Goal: Information Seeking & Learning: Learn about a topic

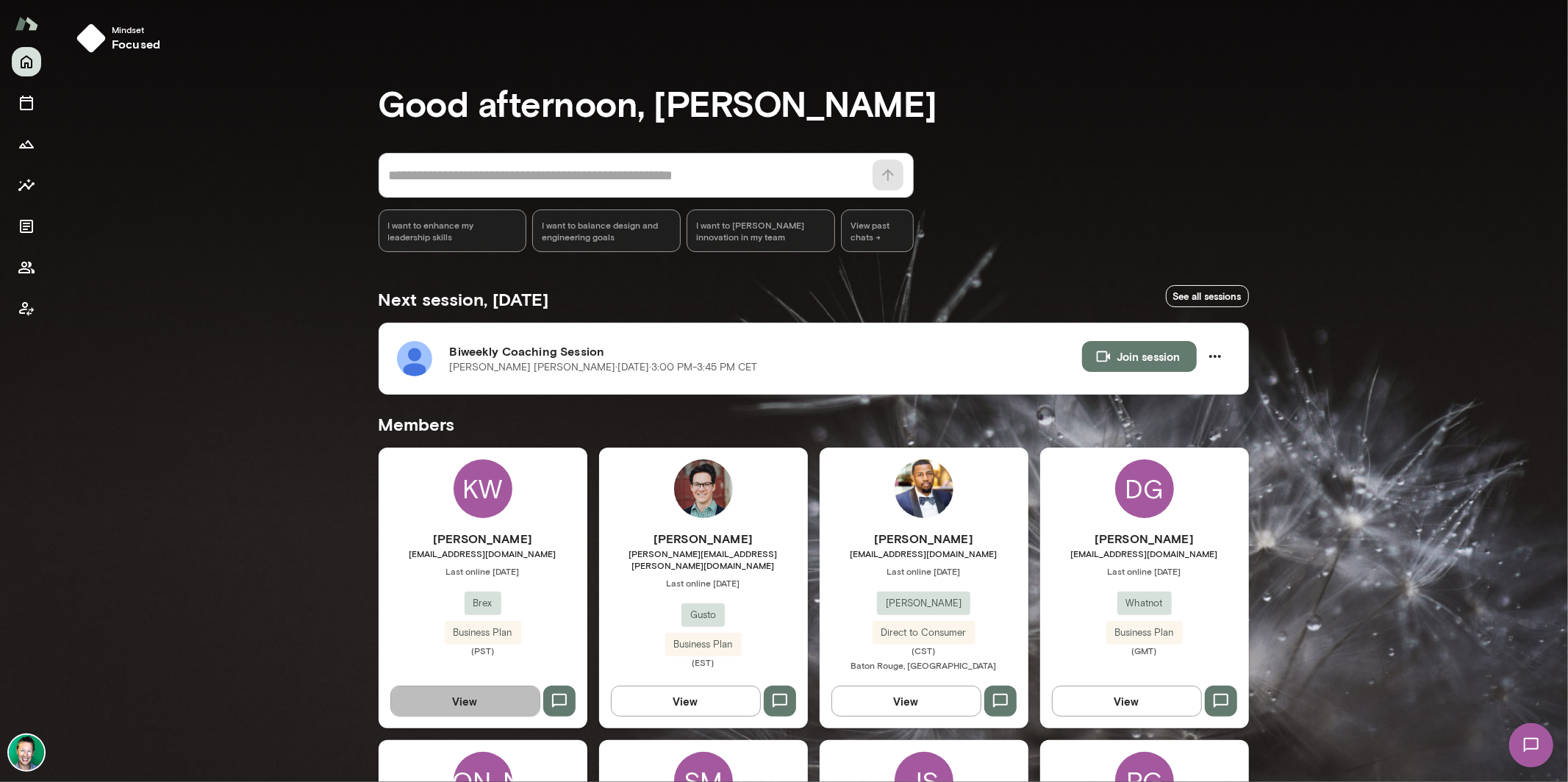
click at [482, 691] on button "View" at bounding box center [465, 700] width 150 height 30
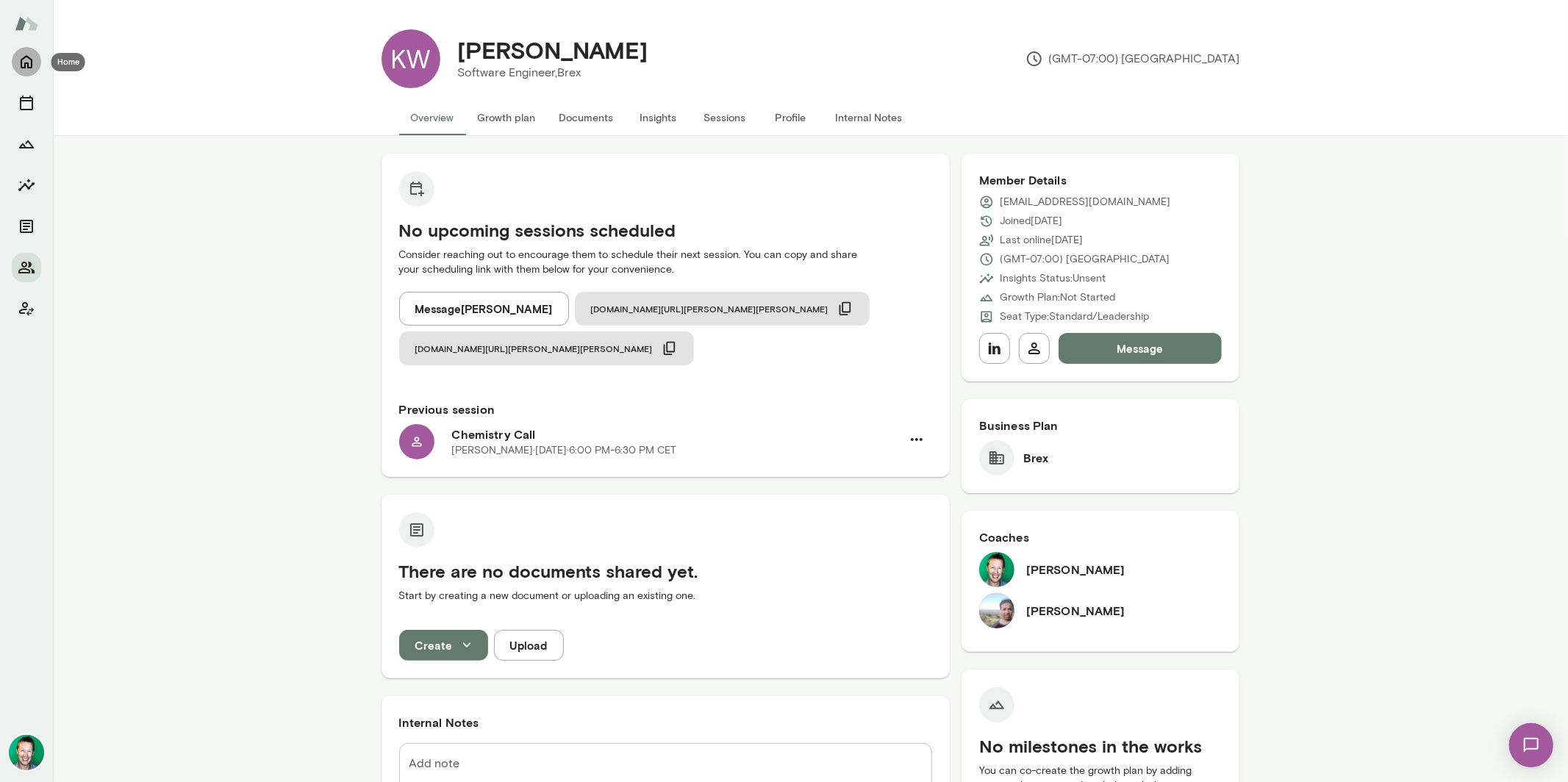
click at [33, 69] on icon "Home" at bounding box center [27, 62] width 18 height 18
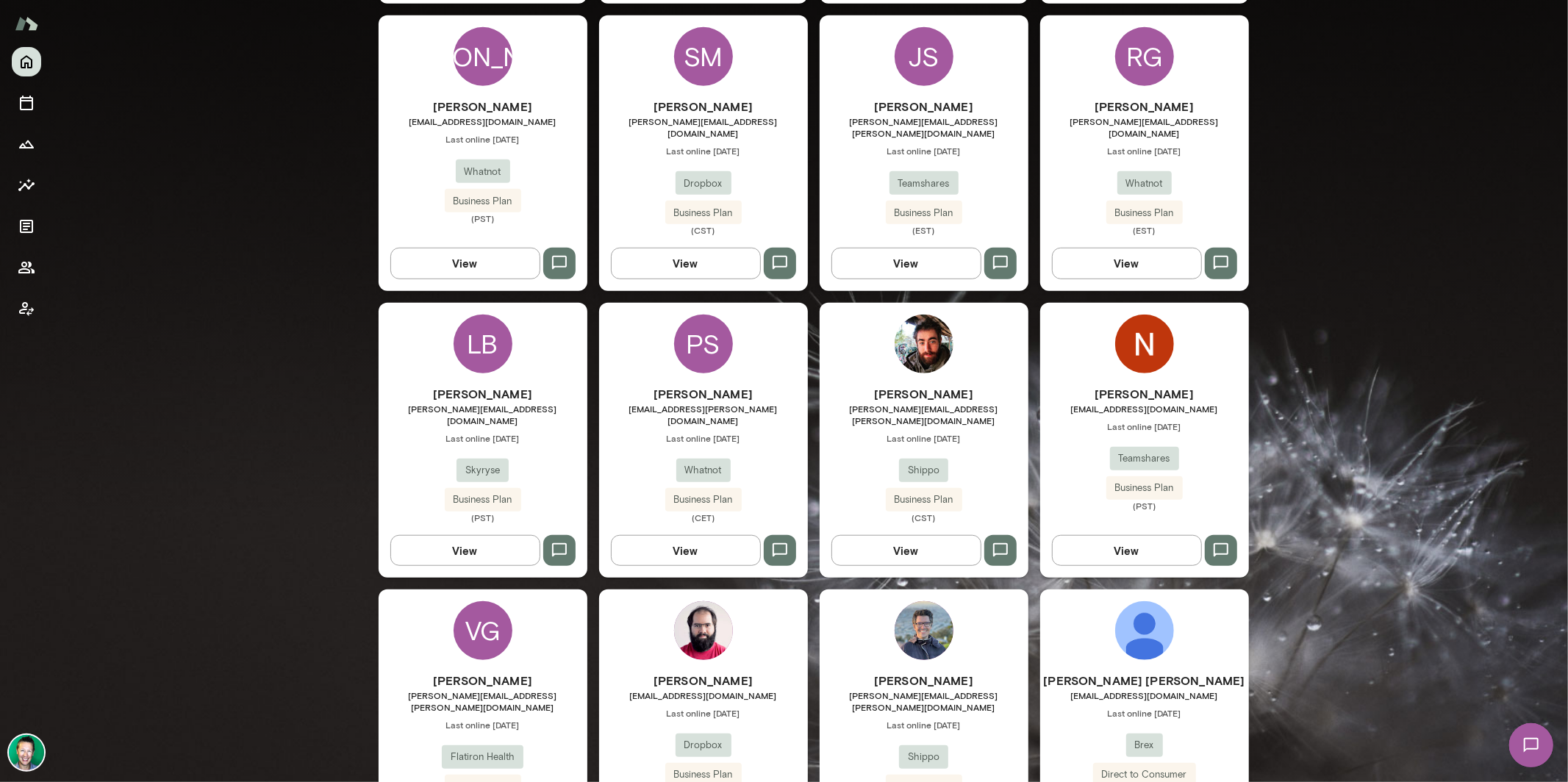
scroll to position [735, 0]
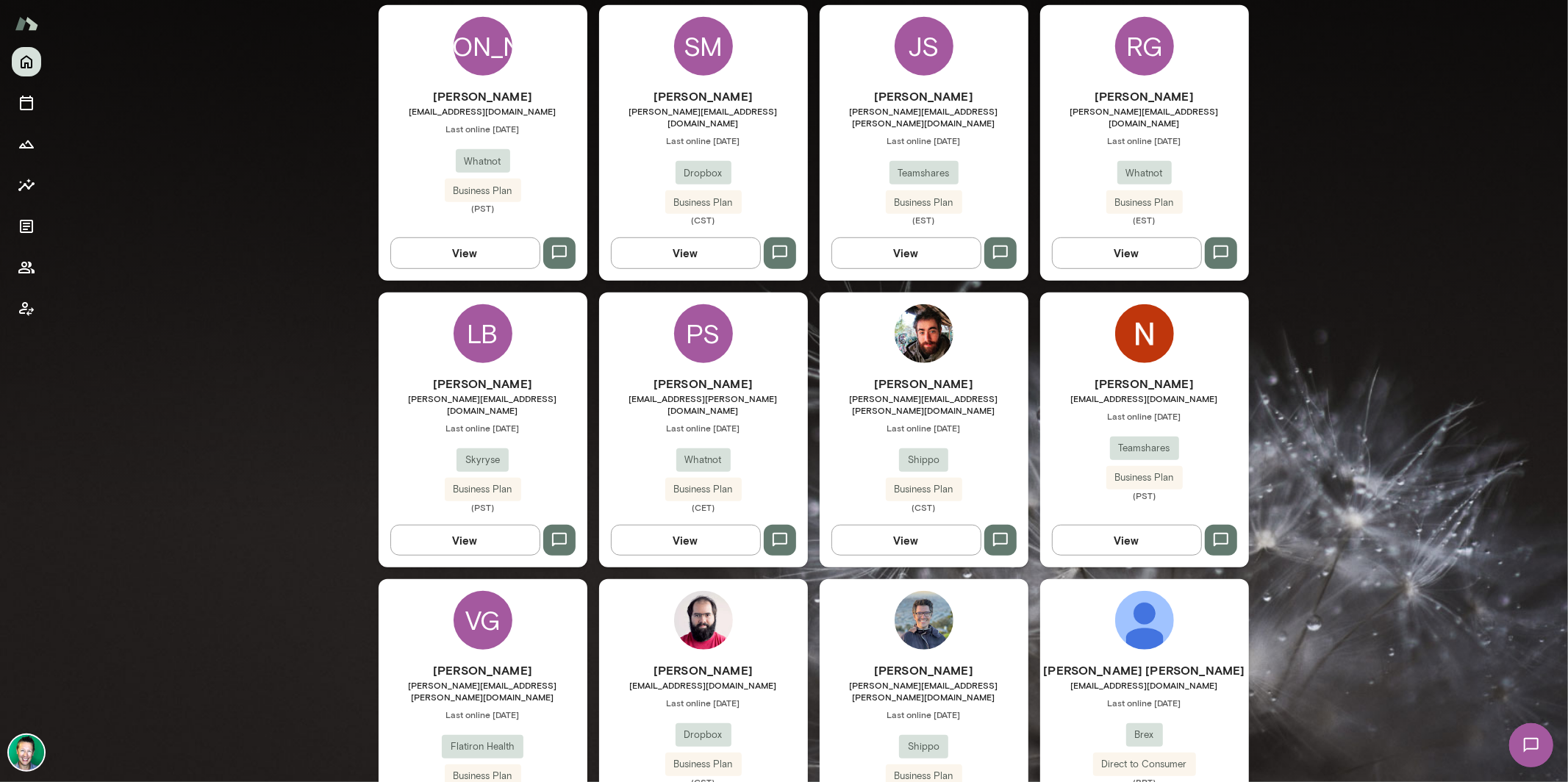
click at [709, 525] on button "View" at bounding box center [686, 539] width 150 height 30
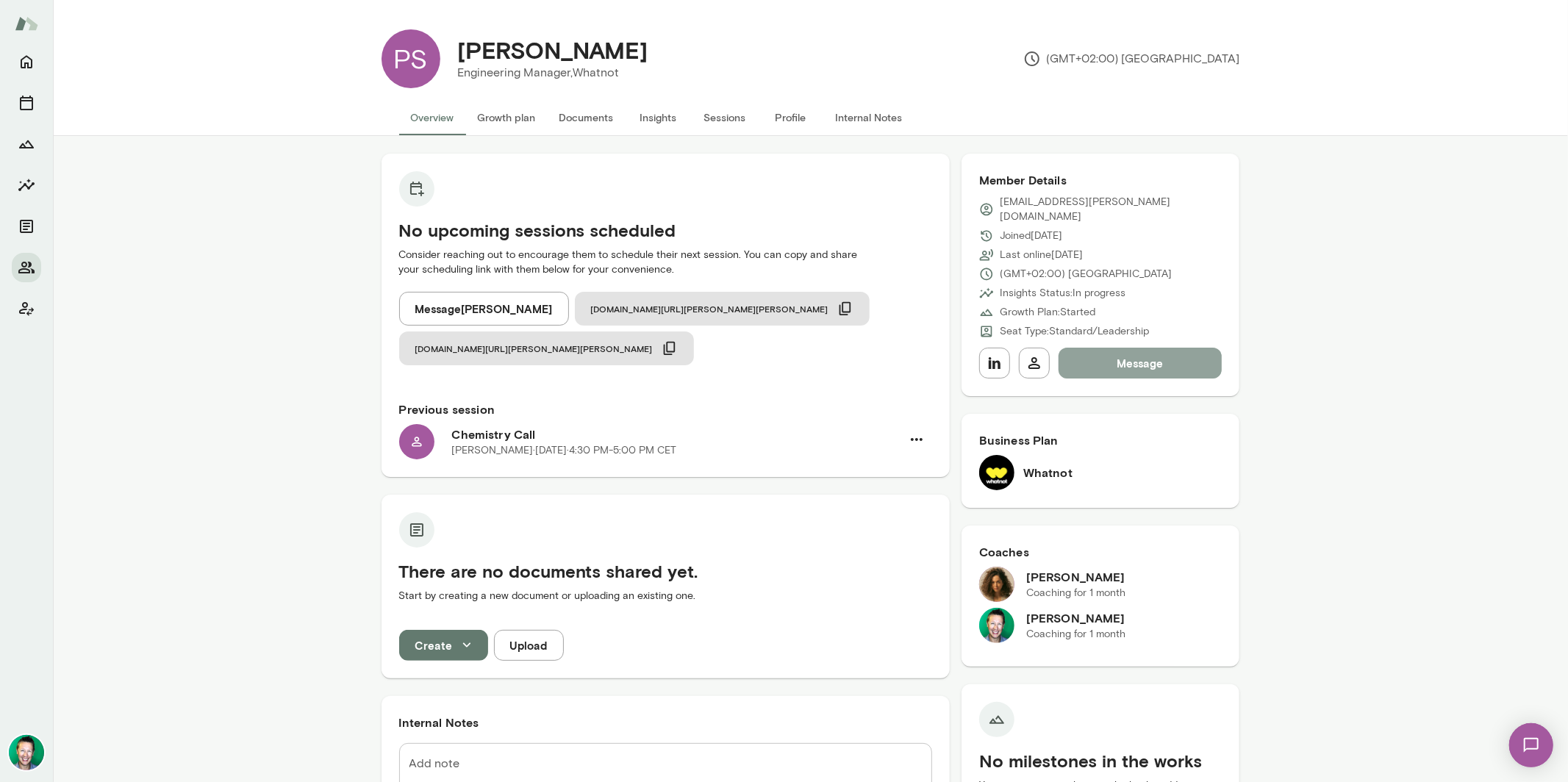
click at [1145, 357] on button "Message" at bounding box center [1141, 363] width 164 height 30
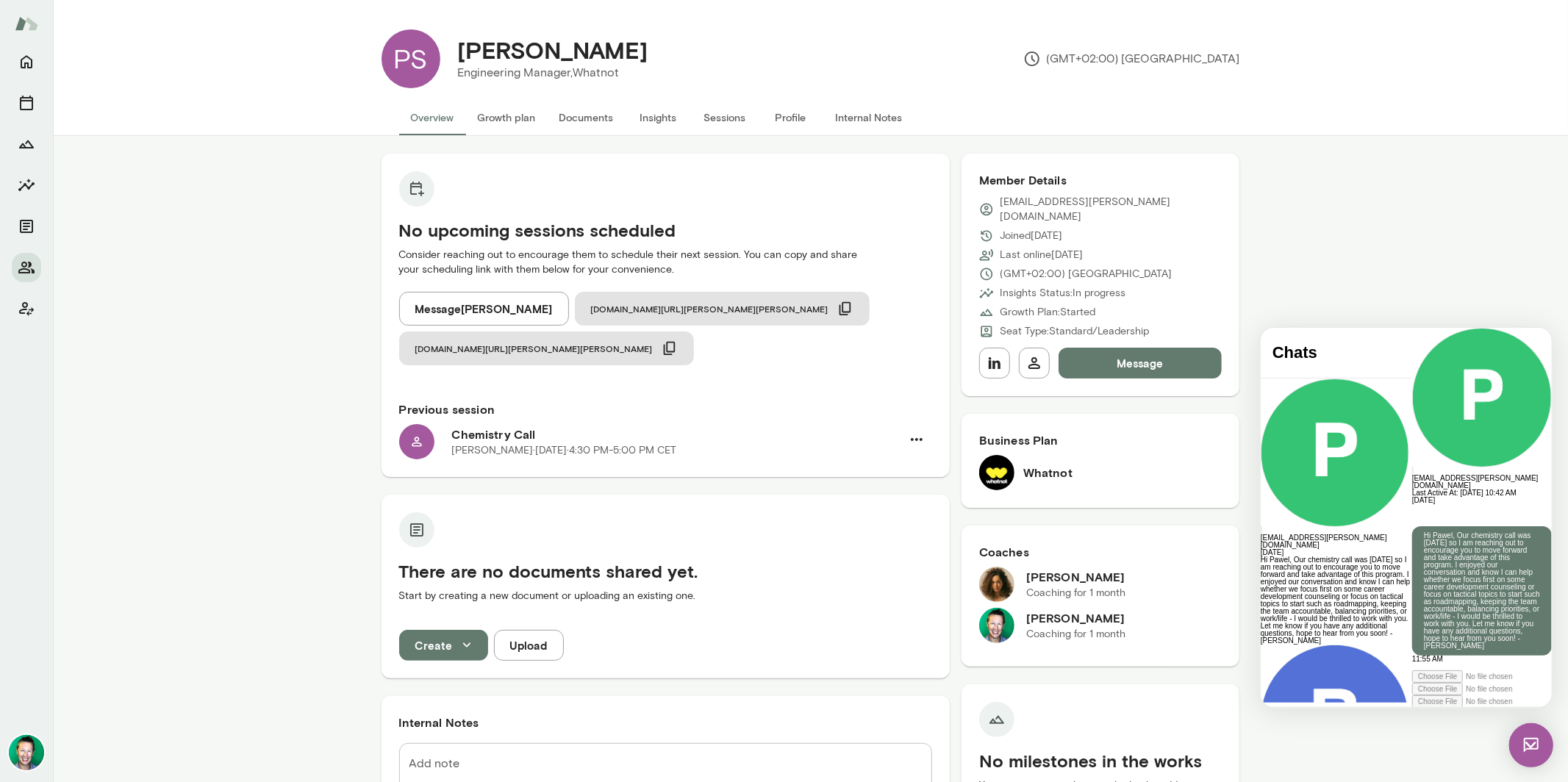
scroll to position [104, 0]
click at [1537, 750] on img at bounding box center [1531, 745] width 44 height 44
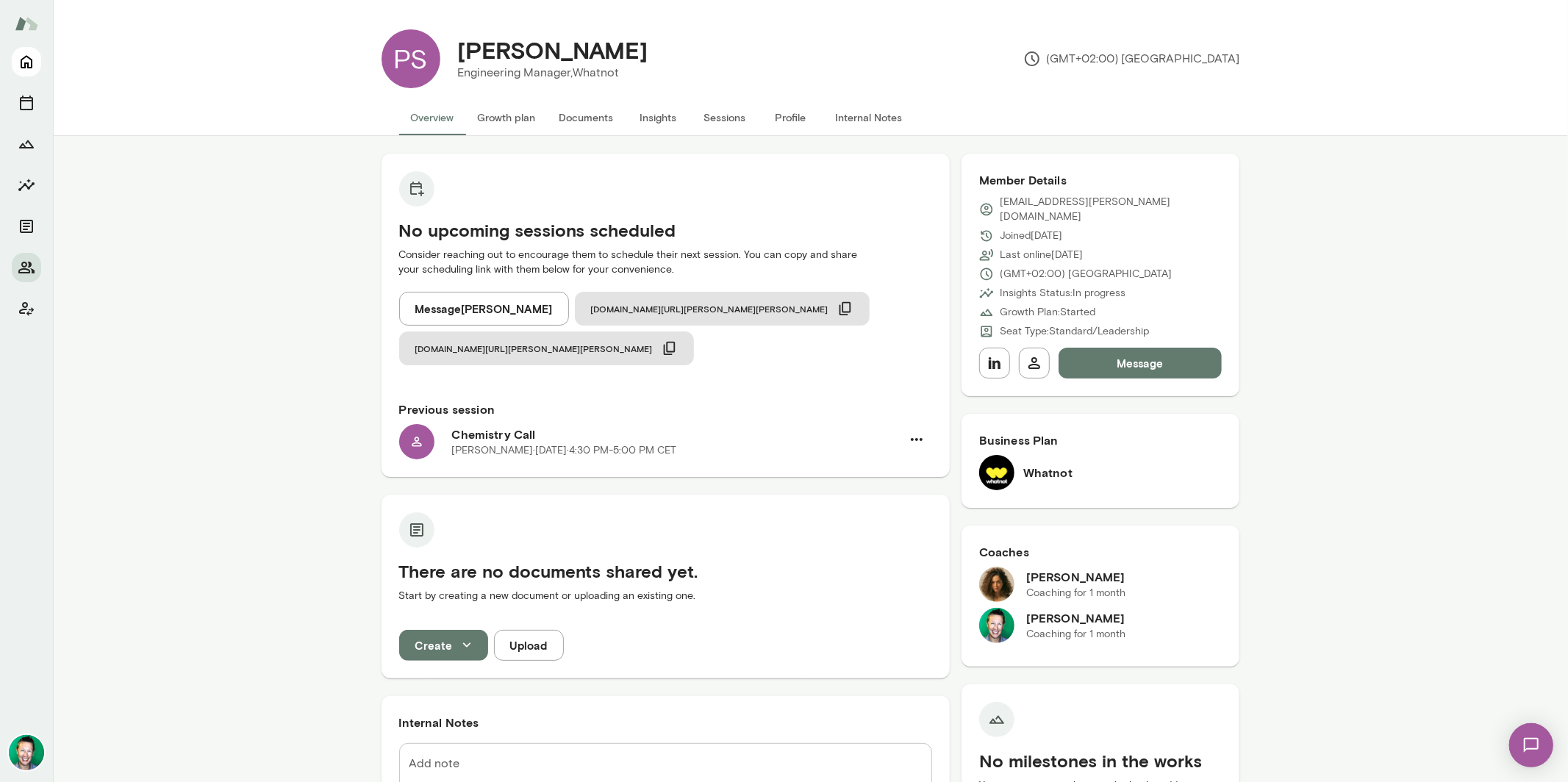
click at [27, 66] on icon "Home" at bounding box center [27, 62] width 18 height 18
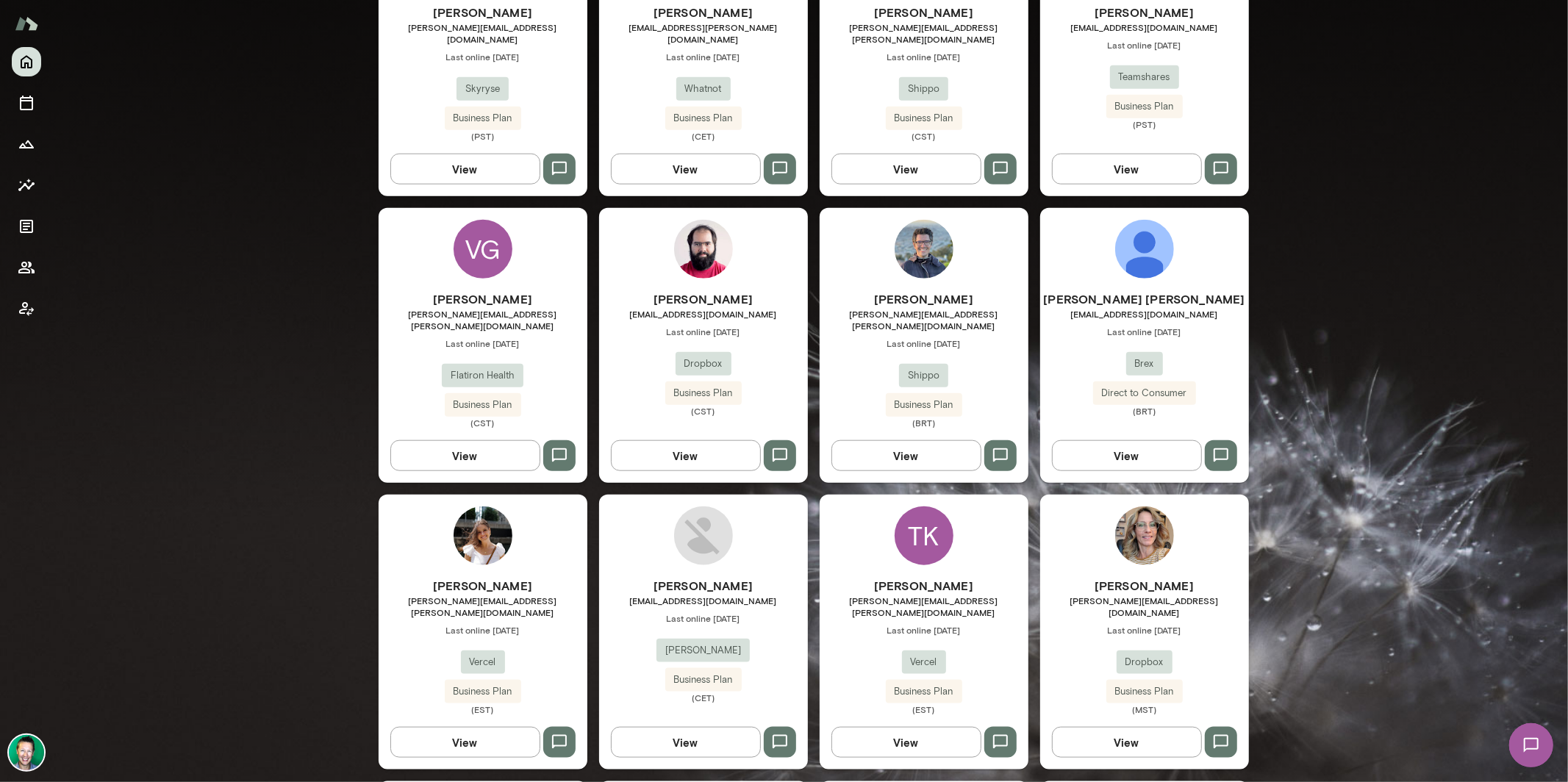
scroll to position [1121, 0]
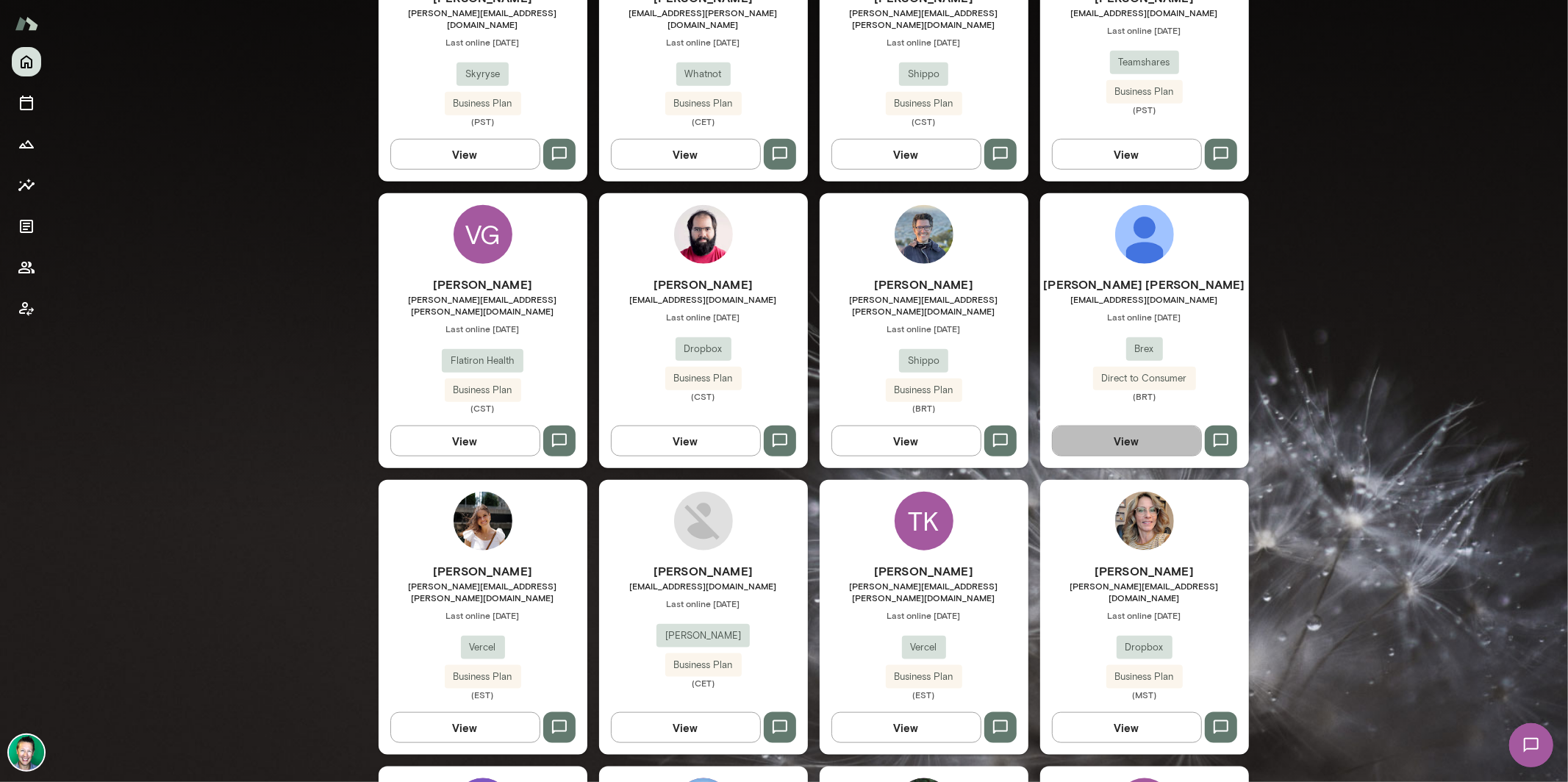
click at [1137, 425] on button "View" at bounding box center [1127, 440] width 150 height 30
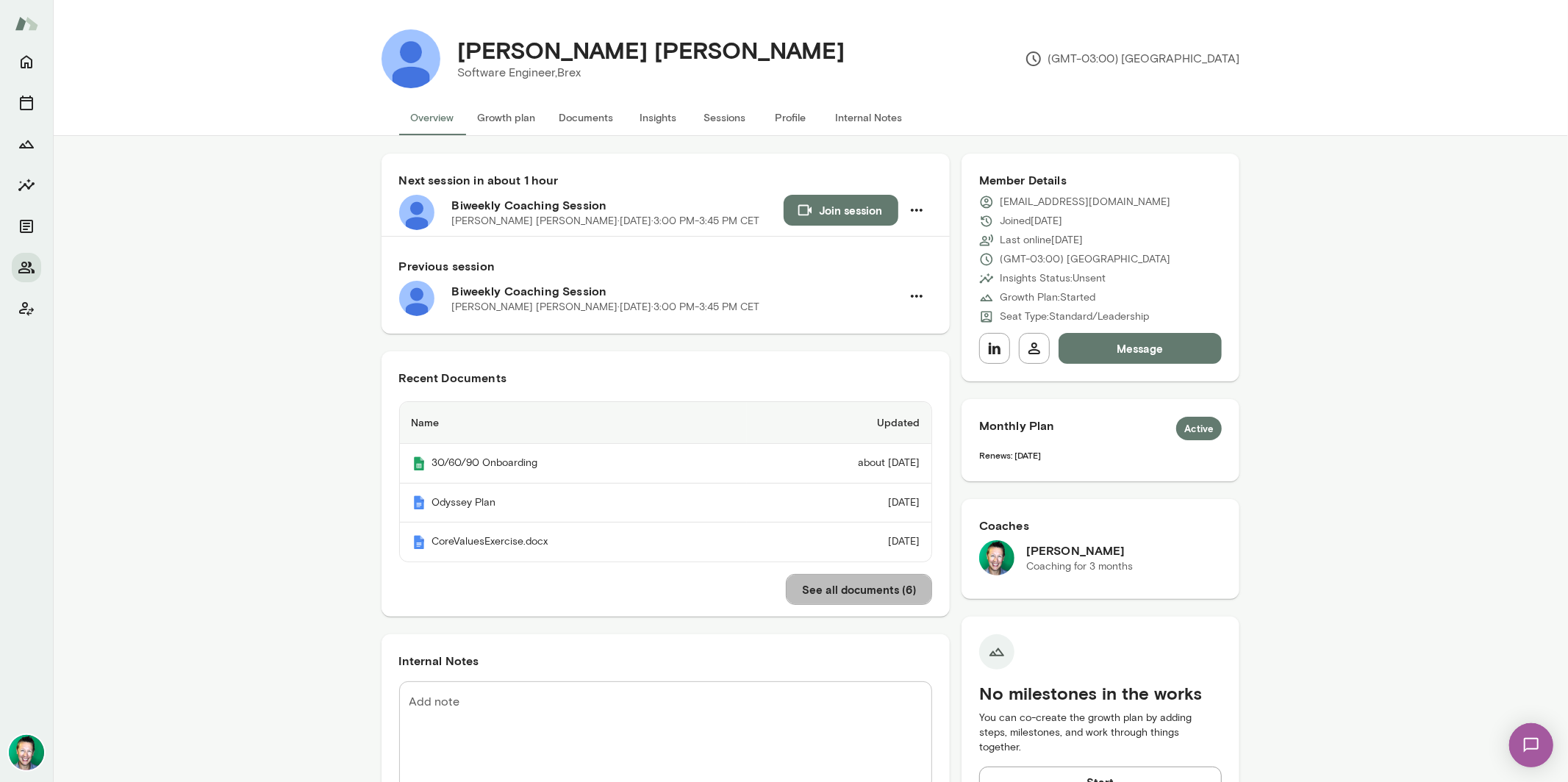
click at [826, 586] on button "See all documents ( 6 )" at bounding box center [859, 589] width 146 height 30
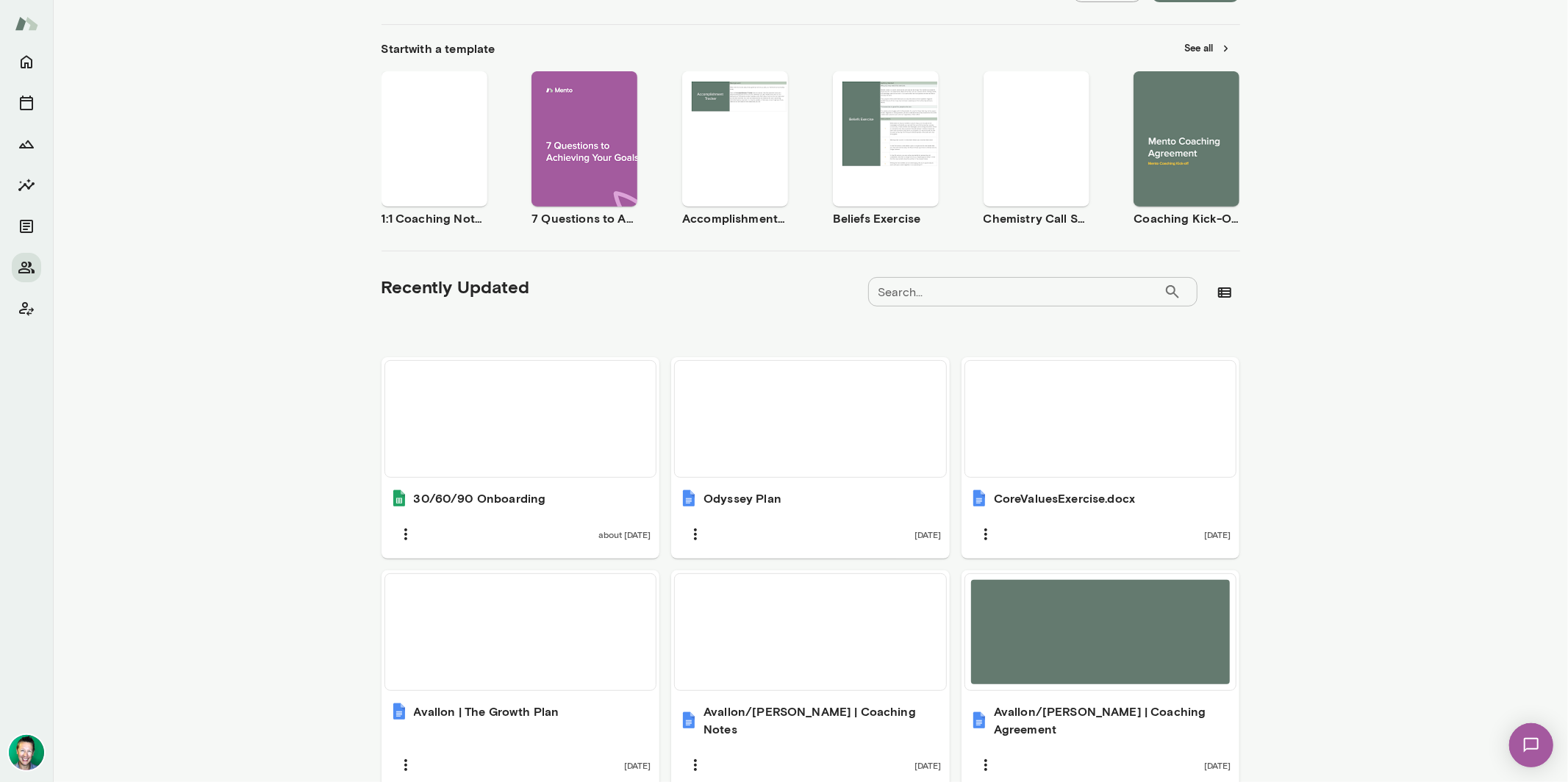
scroll to position [270, 0]
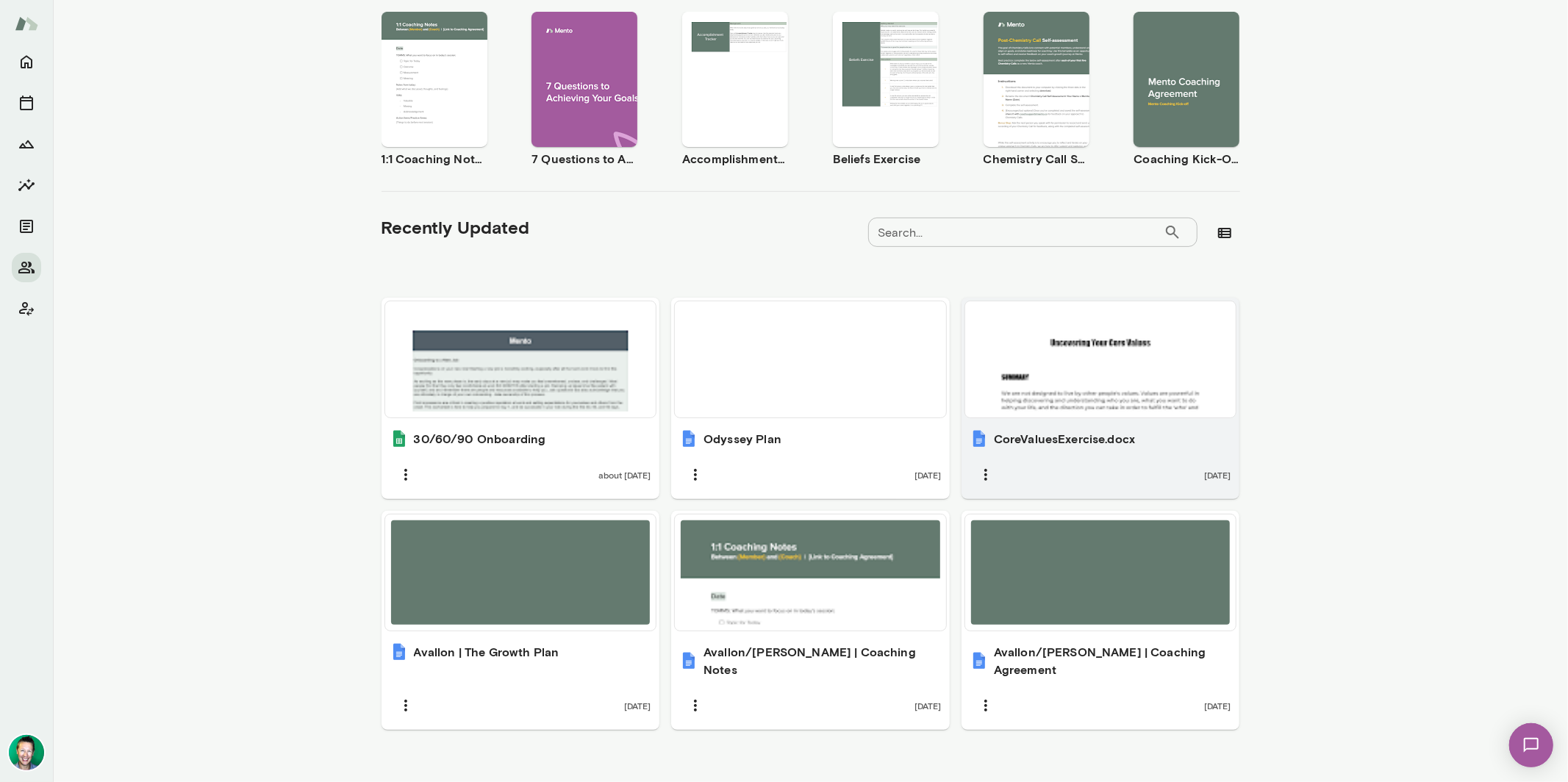
click at [1078, 389] on div at bounding box center [1101, 360] width 259 height 104
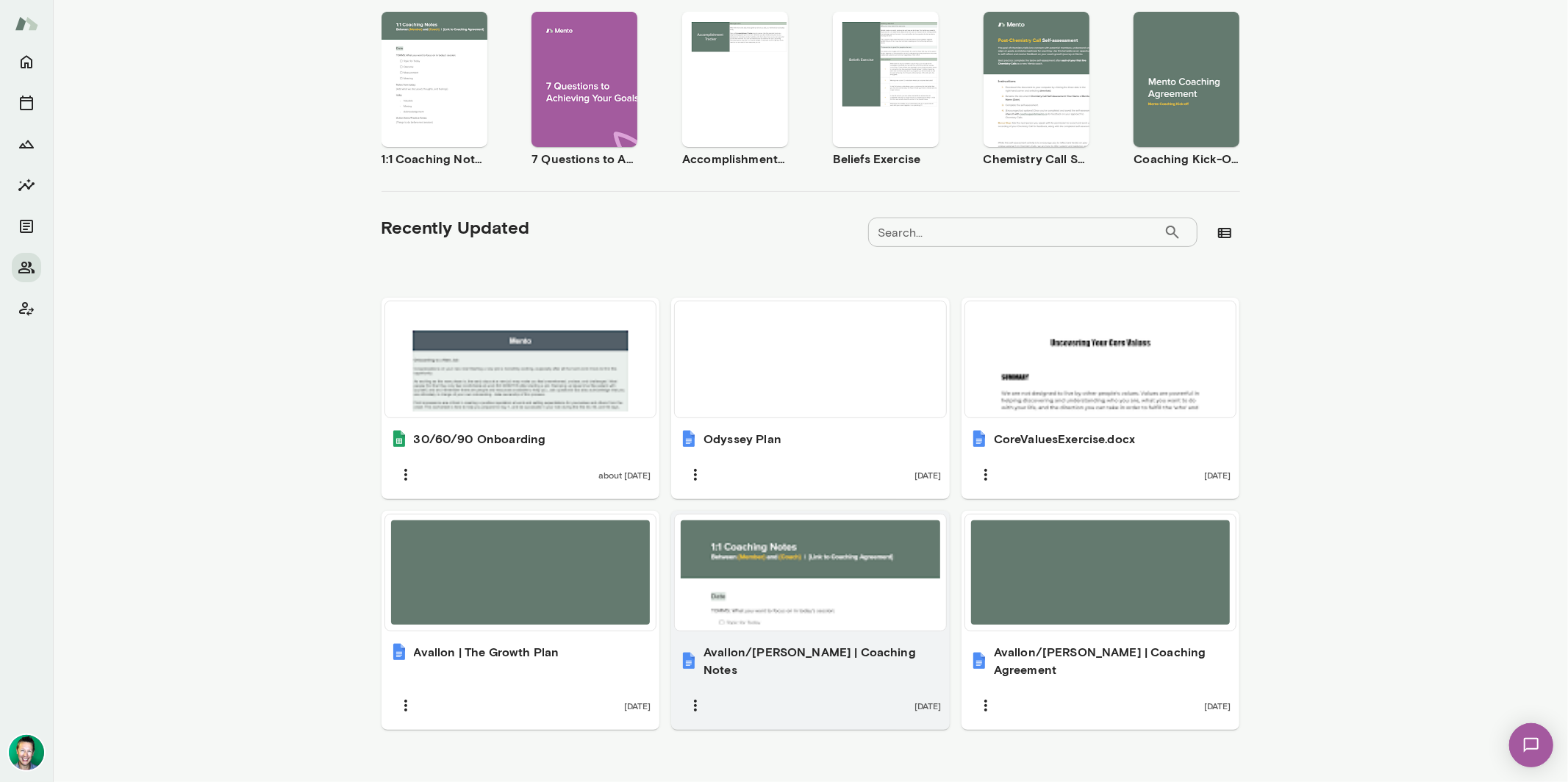
click at [827, 600] on div at bounding box center [811, 573] width 259 height 104
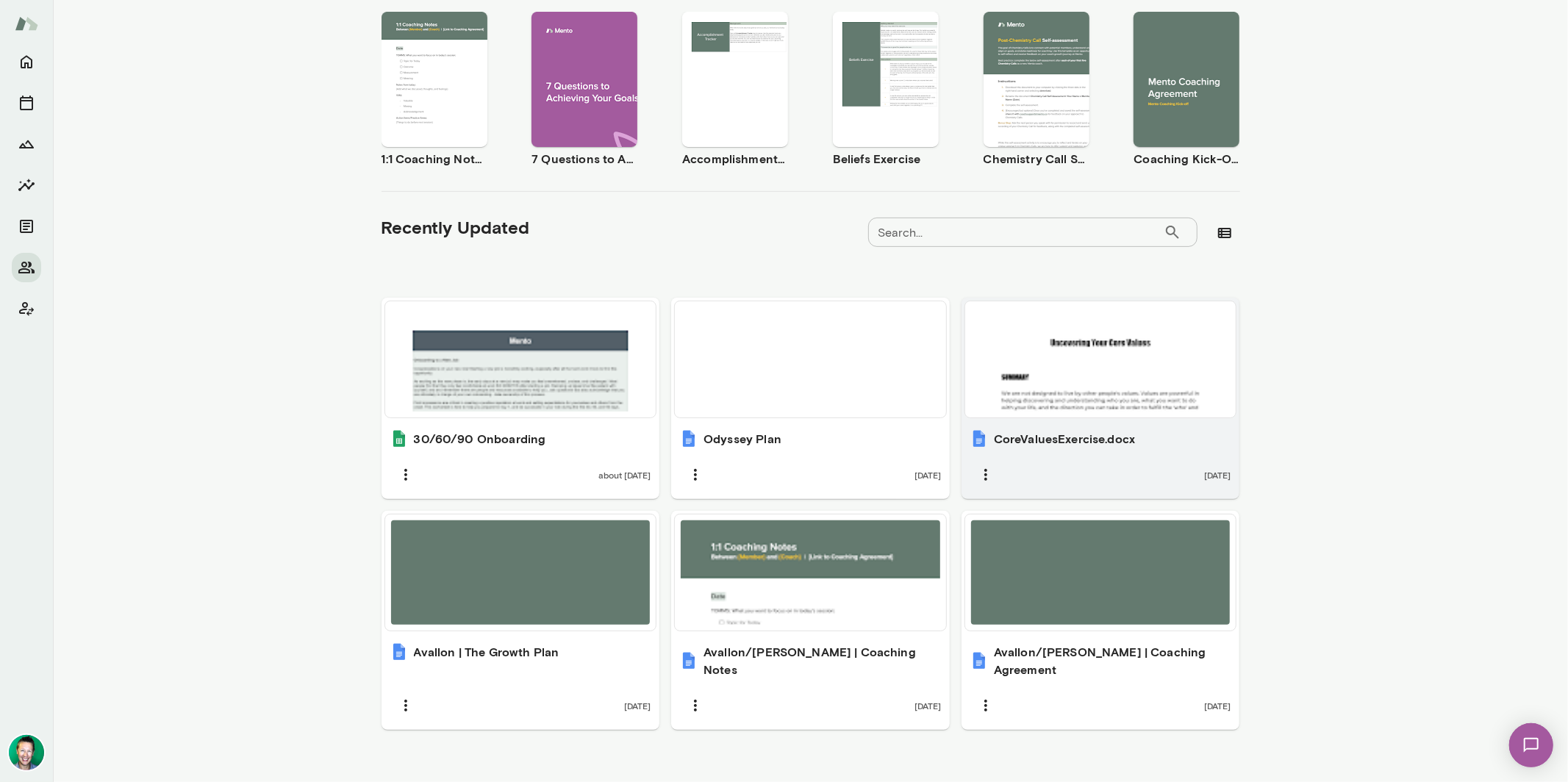
click at [1036, 380] on div at bounding box center [1101, 360] width 259 height 104
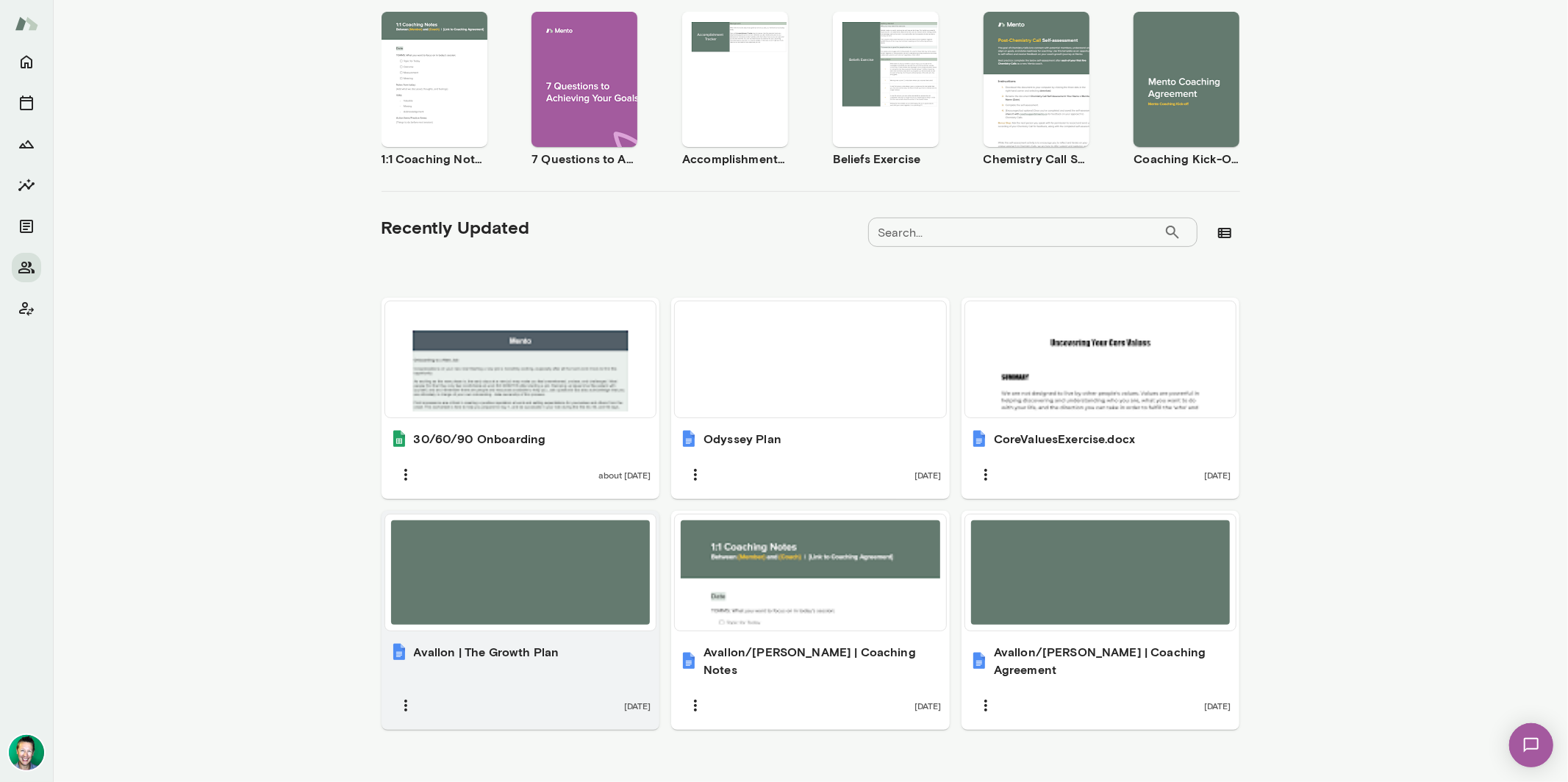
click at [535, 601] on div at bounding box center [521, 573] width 259 height 104
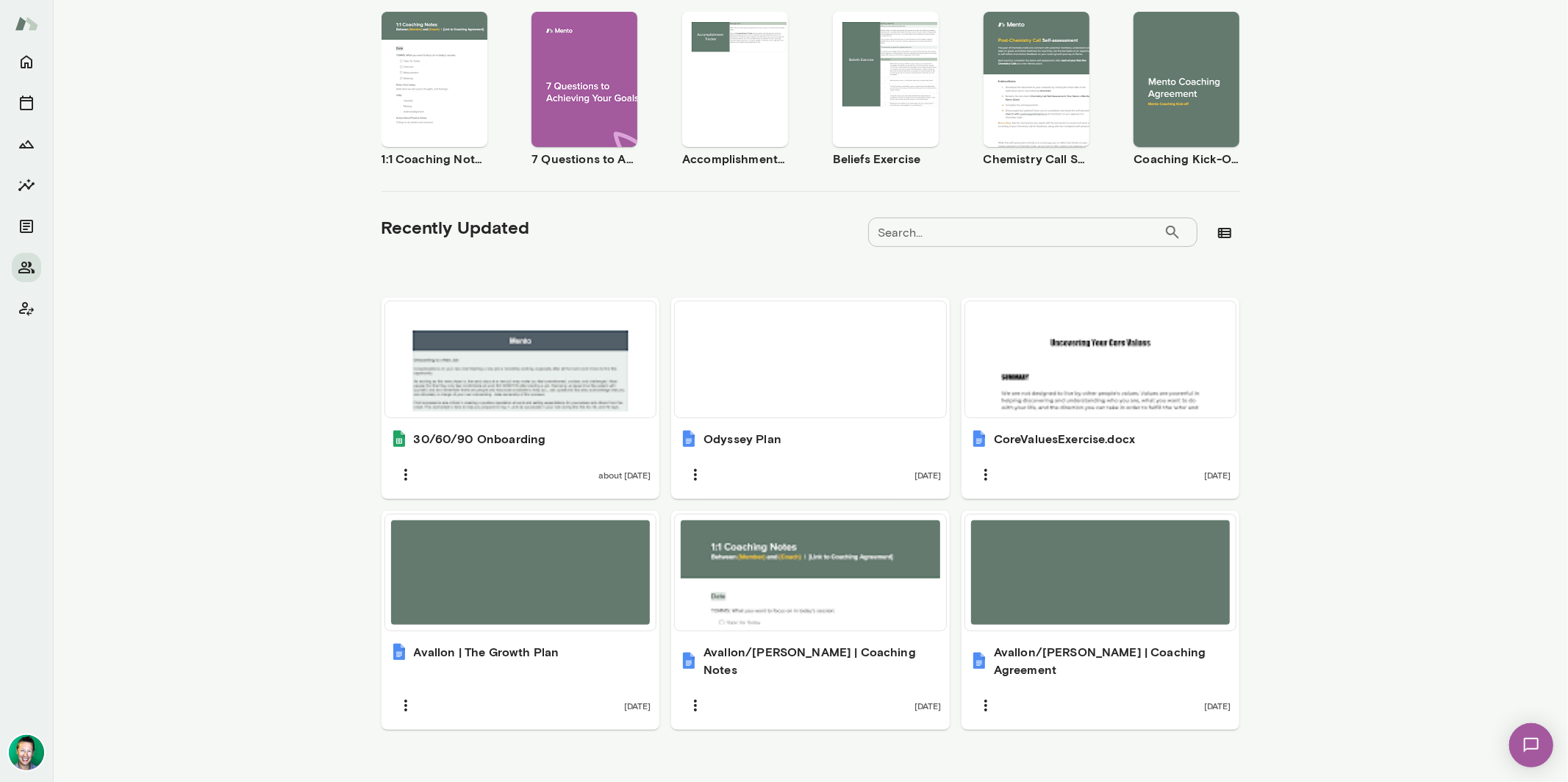
click at [1526, 742] on img at bounding box center [1531, 744] width 60 height 60
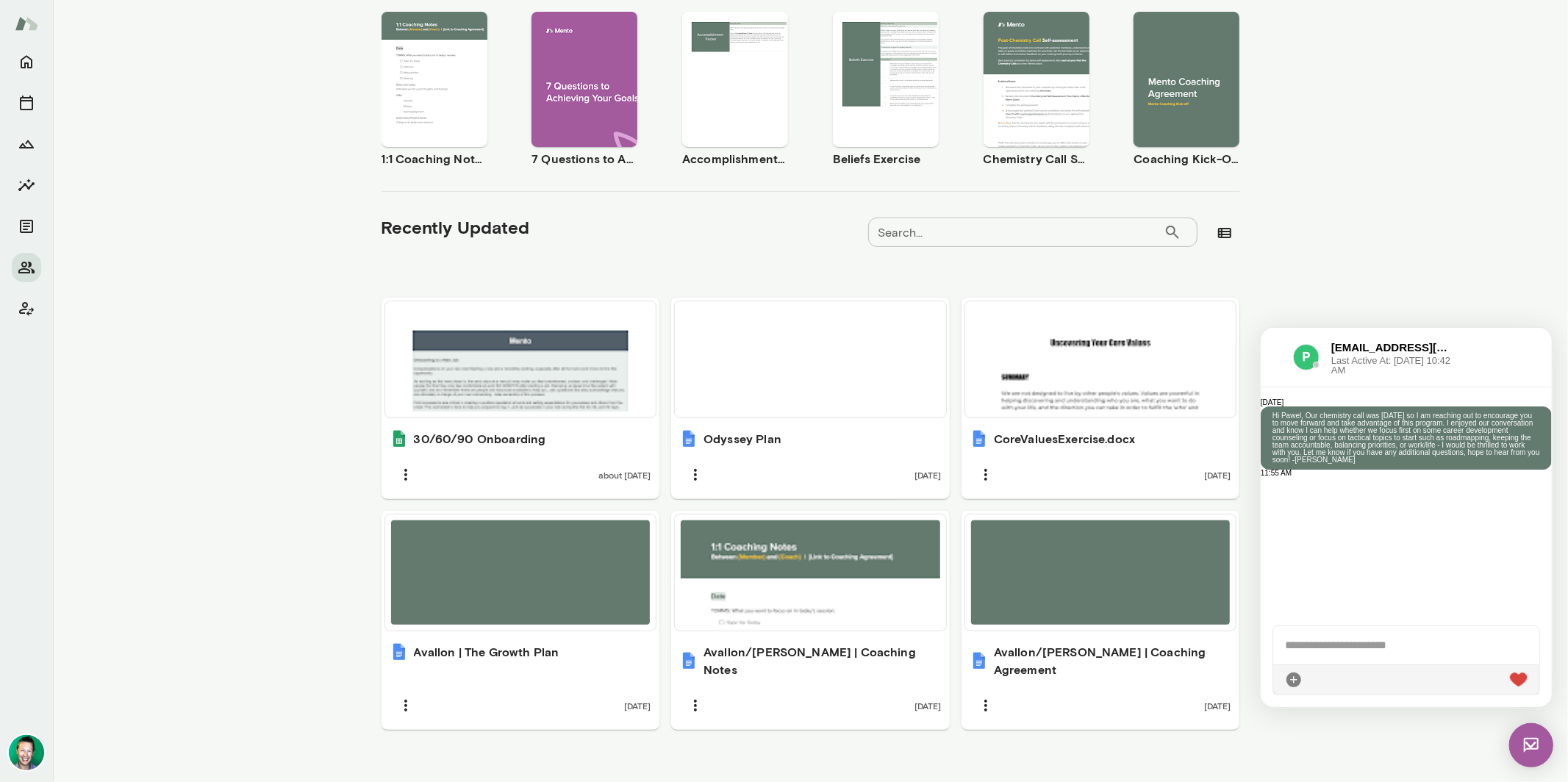
scroll to position [104, 0]
click at [1276, 353] on div at bounding box center [1276, 357] width 9 height 18
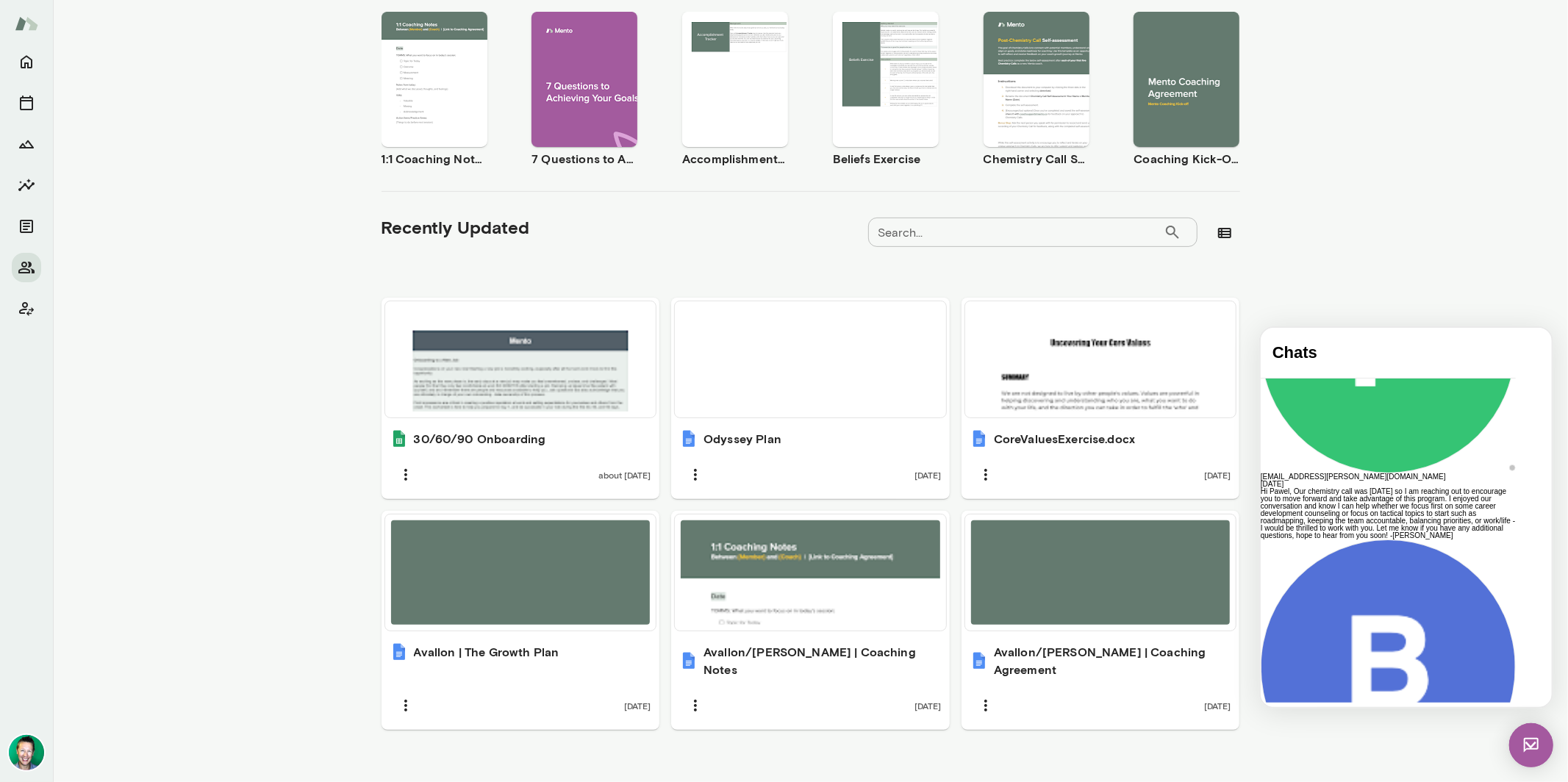
scroll to position [162, 0]
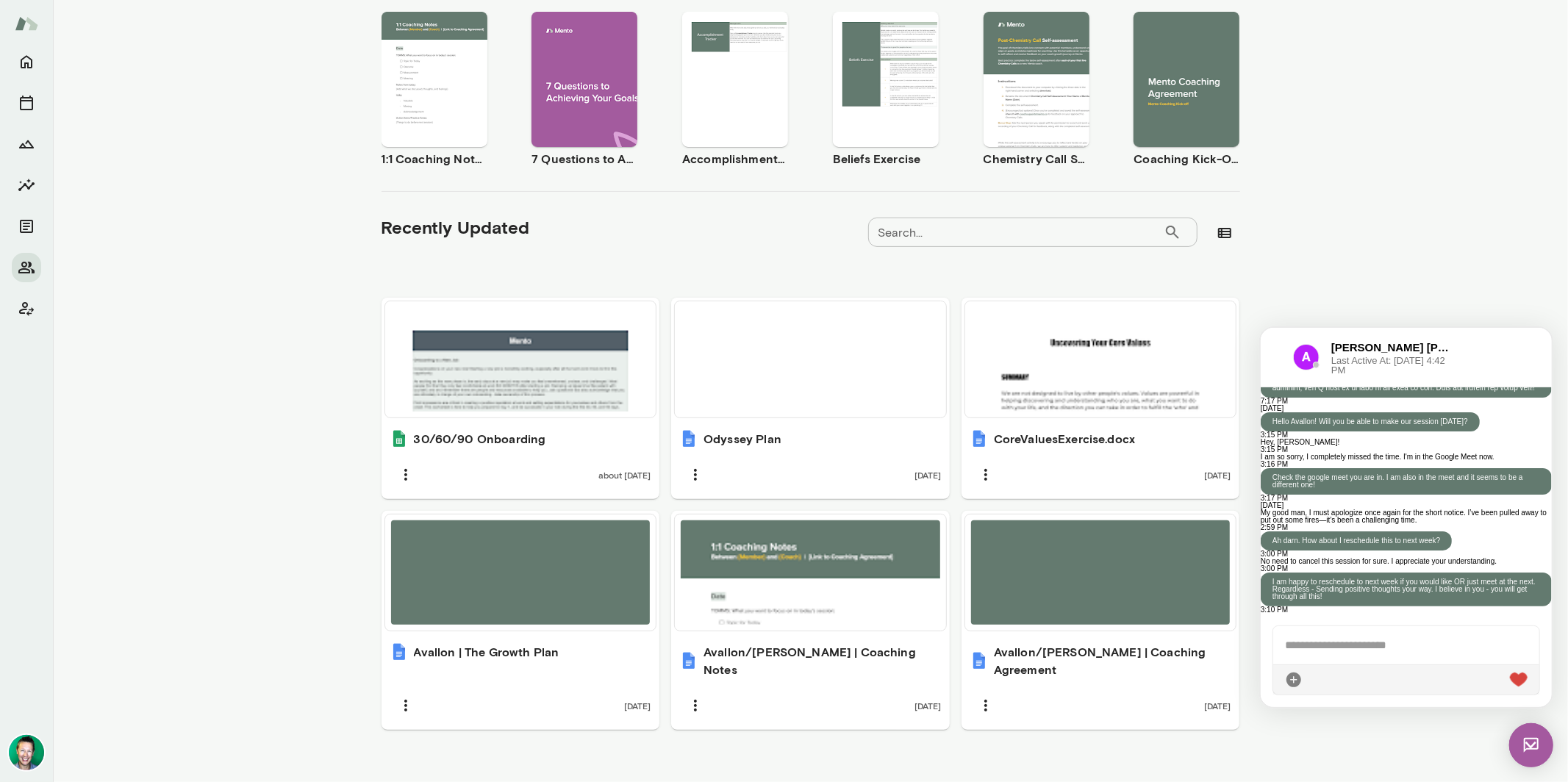
scroll to position [1885, 0]
